Goal: Task Accomplishment & Management: Use online tool/utility

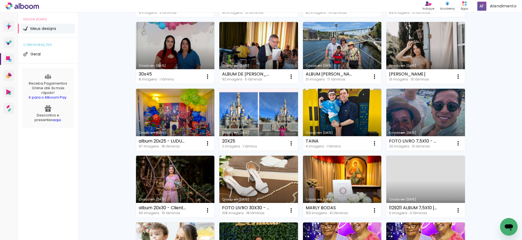
scroll to position [118, 0]
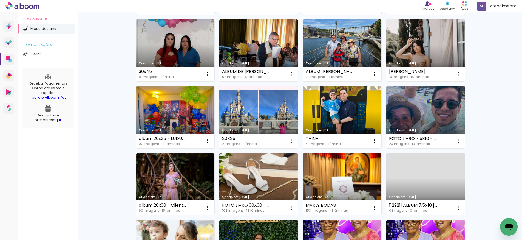
click at [341, 168] on link "Criado em [DATE]" at bounding box center [342, 184] width 79 height 62
